Goal: Browse casually

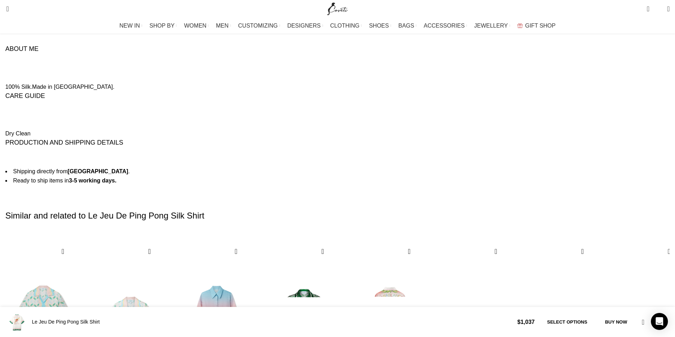
scroll to position [992, 0]
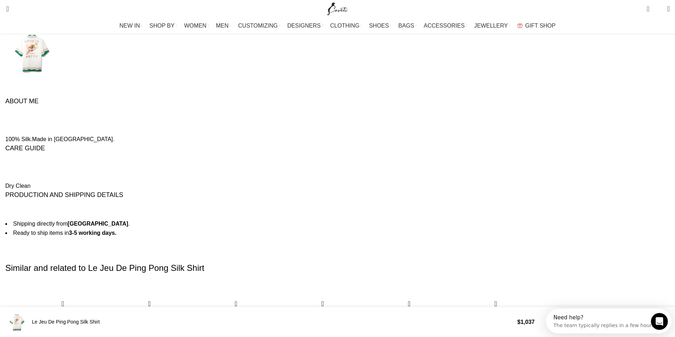
scroll to position [0, 0]
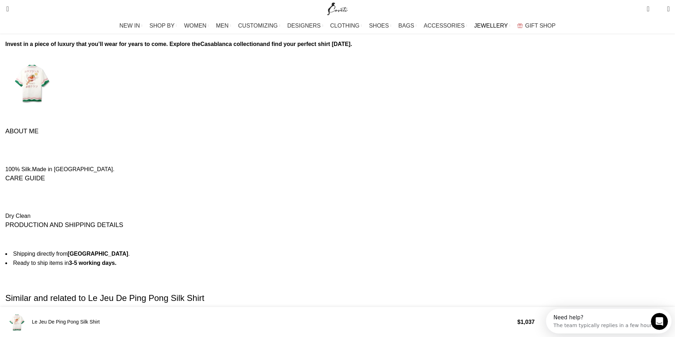
scroll to position [827, 0]
